Goal: Information Seeking & Learning: Learn about a topic

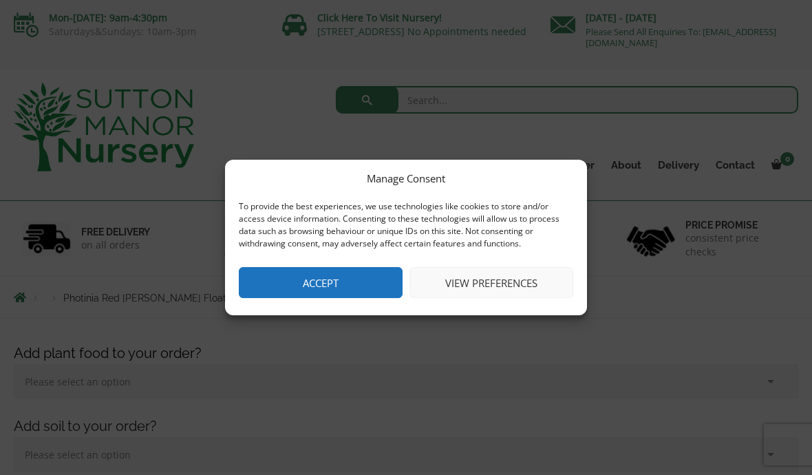
click at [498, 277] on button "View preferences" at bounding box center [491, 282] width 164 height 31
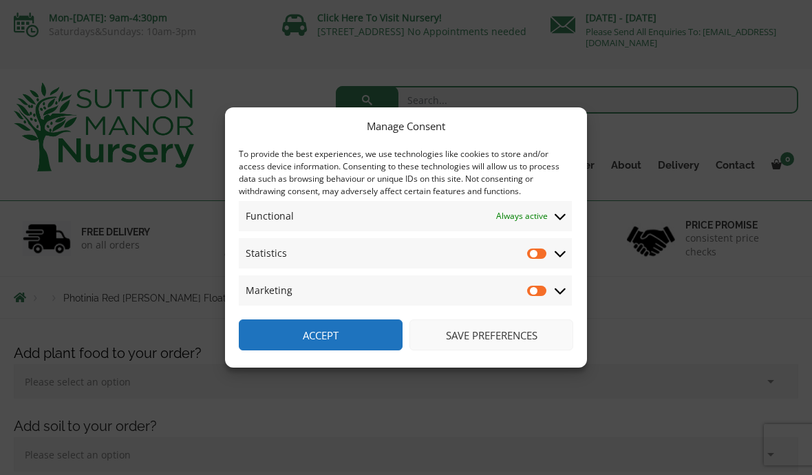
click at [540, 253] on input "Statistics" at bounding box center [537, 253] width 21 height 14
checkbox input "true"
click at [543, 288] on input "Marketing" at bounding box center [537, 290] width 21 height 14
click at [547, 290] on input "Marketing" at bounding box center [537, 290] width 21 height 14
checkbox input "false"
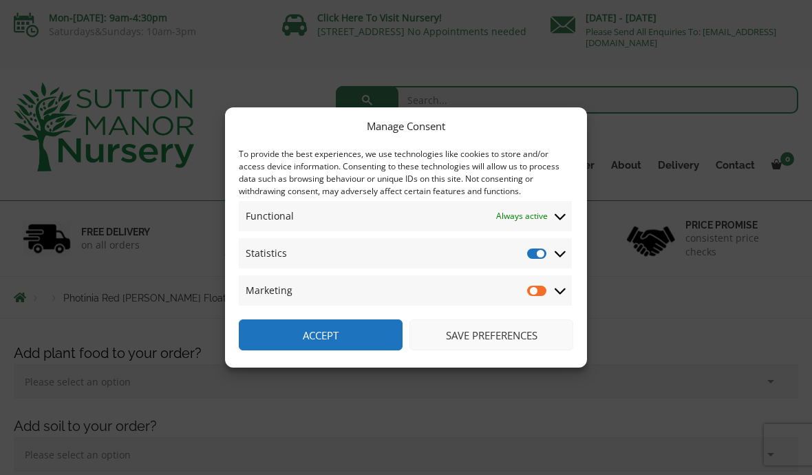
click at [539, 259] on input "Statistics" at bounding box center [537, 253] width 21 height 14
checkbox input "false"
click at [504, 325] on button "Save preferences" at bounding box center [491, 334] width 164 height 31
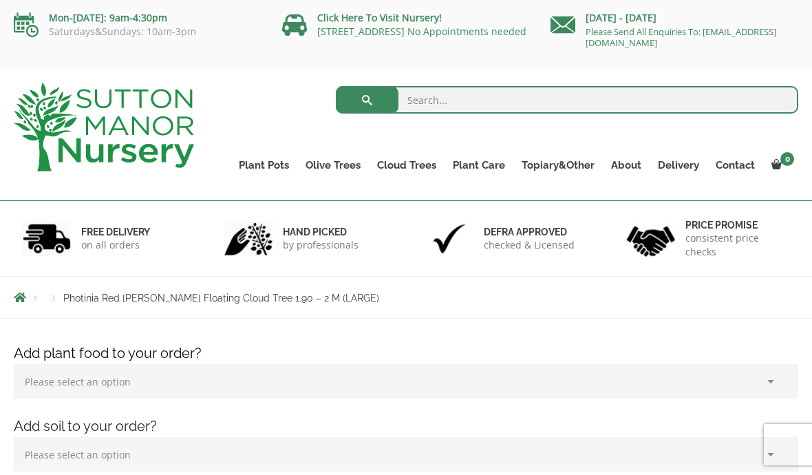
click at [429, 105] on input "search" at bounding box center [567, 100] width 463 height 28
type input "Lilac standard"
click at [367, 100] on button "submit" at bounding box center [367, 100] width 63 height 28
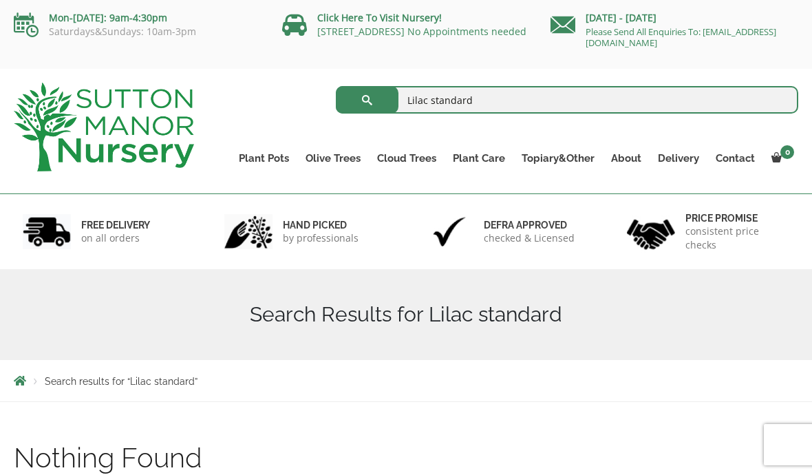
click at [0, 0] on link "Gnarled Olive Trees XXL" at bounding box center [0, 0] width 0 height 0
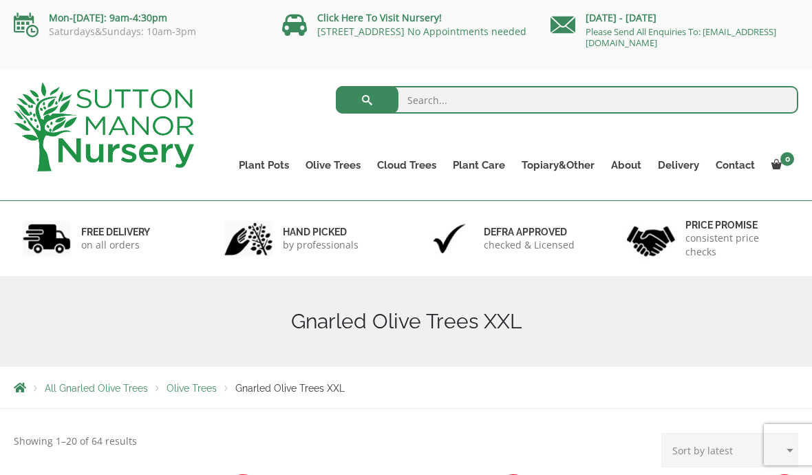
click at [0, 0] on link "Ilex Crenata Cloud Trees" at bounding box center [0, 0] width 0 height 0
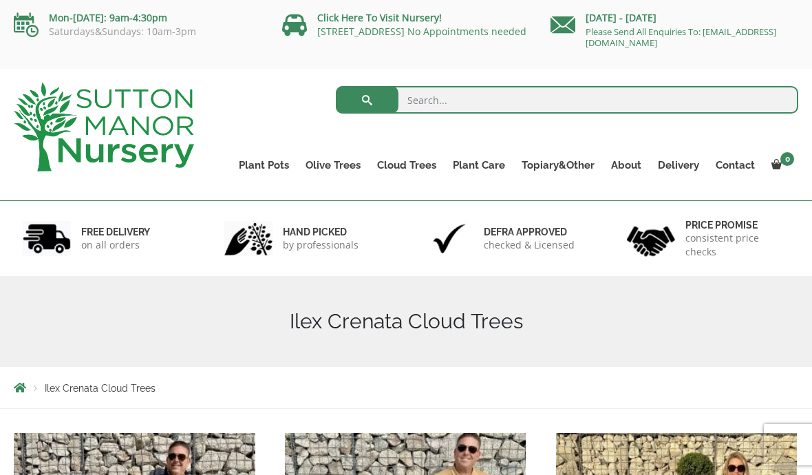
click at [0, 0] on link "Castlewellan" at bounding box center [0, 0] width 0 height 0
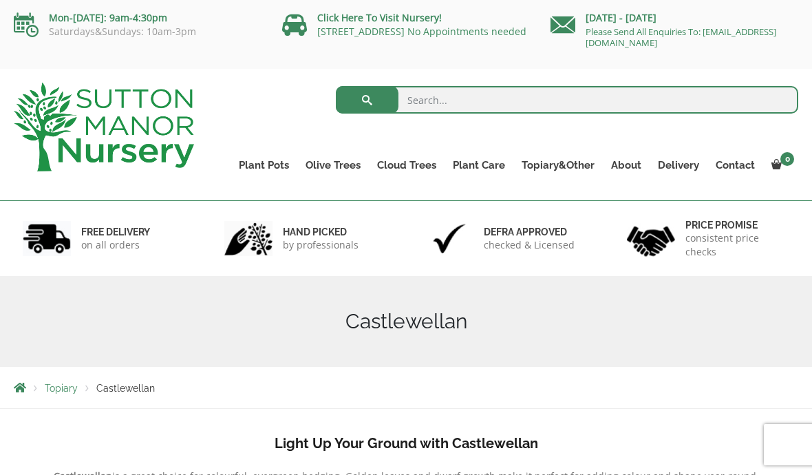
click at [0, 0] on link "Acers" at bounding box center [0, 0] width 0 height 0
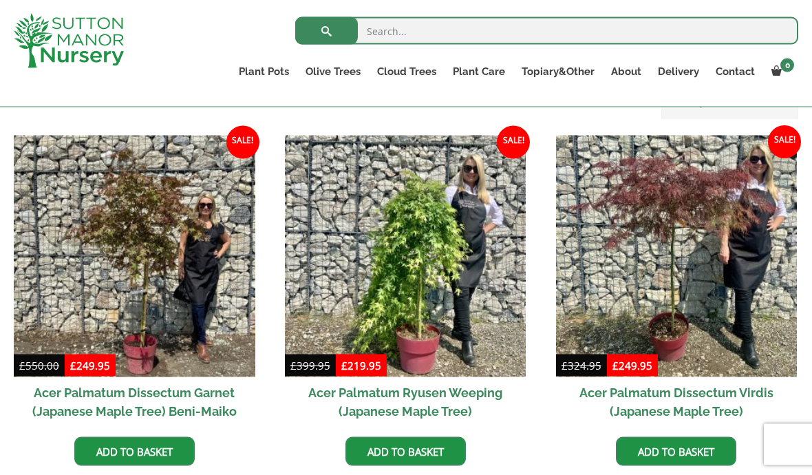
scroll to position [378, 0]
click at [185, 306] on img at bounding box center [134, 255] width 241 height 241
